Goal: Transaction & Acquisition: Book appointment/travel/reservation

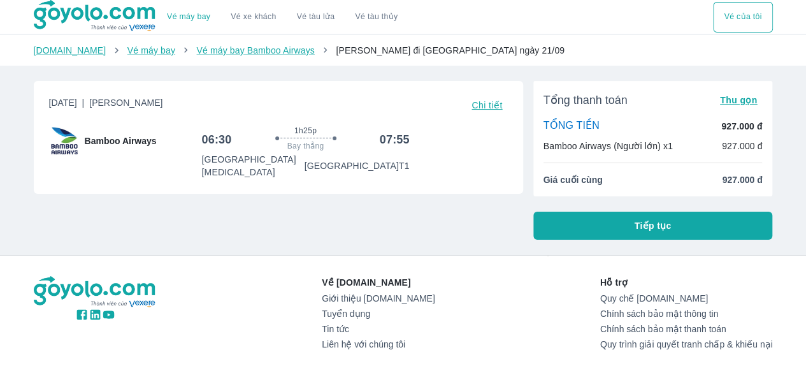
click at [625, 231] on button "Tiếp tục" at bounding box center [653, 226] width 240 height 28
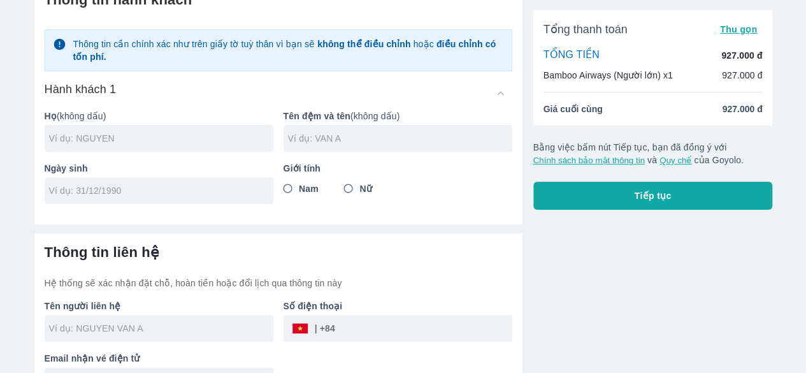
scroll to position [99, 0]
